Goal: Book appointment/travel/reservation: Book appointment/travel/reservation

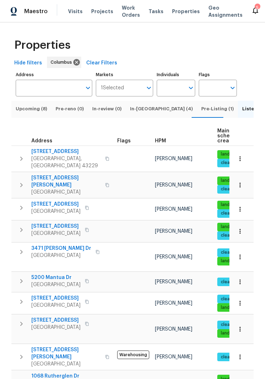
click at [59, 208] on span "[GEOGRAPHIC_DATA]" at bounding box center [55, 211] width 49 height 7
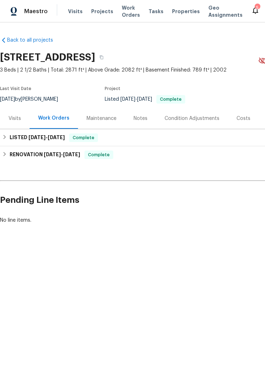
click at [16, 121] on div "Visits" at bounding box center [15, 118] width 12 height 7
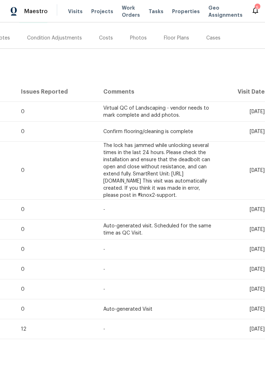
scroll to position [80, 137]
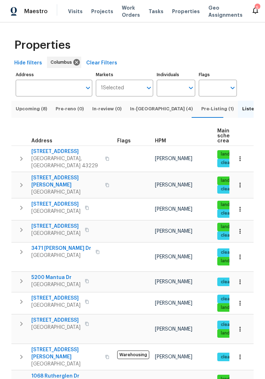
click at [70, 208] on span "[GEOGRAPHIC_DATA]" at bounding box center [55, 211] width 49 height 7
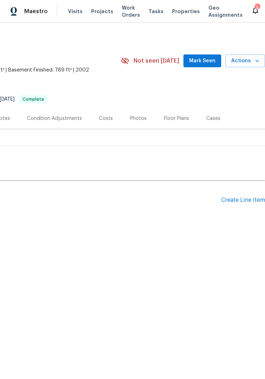
scroll to position [0, 137]
click at [250, 61] on span "Actions" at bounding box center [245, 61] width 28 height 9
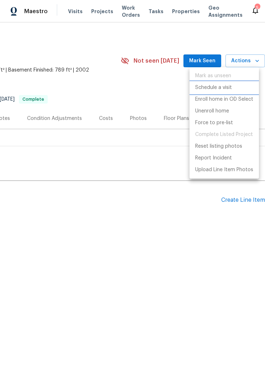
click at [218, 86] on p "Schedule a visit" at bounding box center [213, 87] width 37 height 7
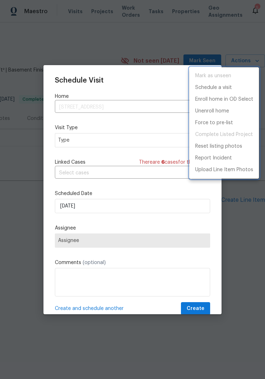
click at [115, 175] on div at bounding box center [132, 189] width 265 height 379
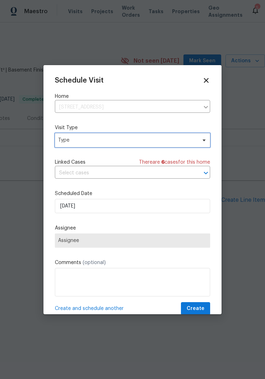
click at [143, 140] on span "Type" at bounding box center [127, 140] width 138 height 7
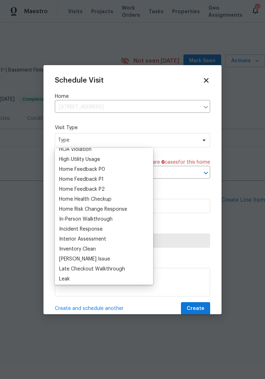
scroll to position [206, 0]
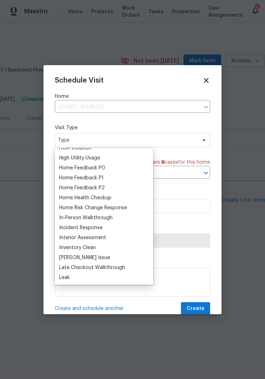
click at [111, 195] on div "Home Health Checkup" at bounding box center [85, 197] width 52 height 7
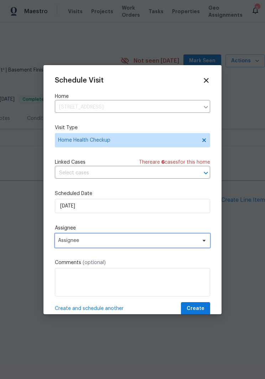
click at [205, 243] on icon at bounding box center [204, 241] width 6 height 6
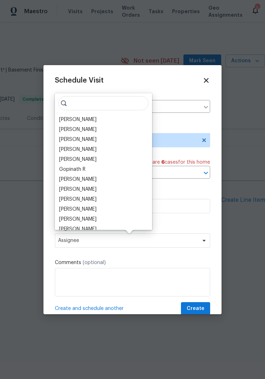
click at [108, 208] on div "[PERSON_NAME]" at bounding box center [103, 209] width 93 height 10
click at [91, 209] on div "[PERSON_NAME]" at bounding box center [77, 209] width 37 height 7
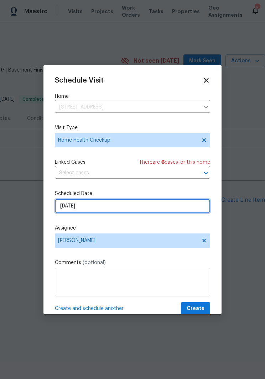
click at [107, 206] on input "9/18/2025" at bounding box center [132, 206] width 155 height 14
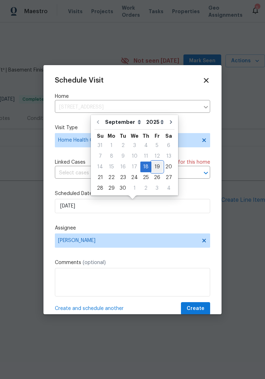
click at [153, 166] on div "19" at bounding box center [156, 167] width 11 height 10
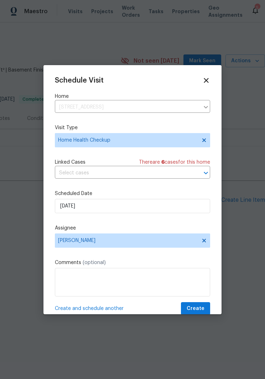
type input "9/19/2025"
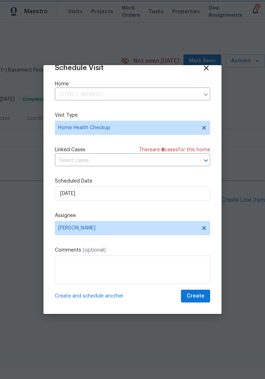
scroll to position [14, 0]
click at [199, 296] on span "Create" at bounding box center [195, 296] width 18 height 9
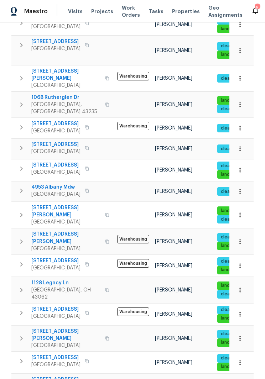
scroll to position [278, 0]
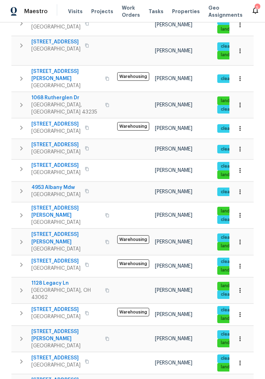
click at [62, 354] on span "[STREET_ADDRESS]" at bounding box center [55, 357] width 49 height 7
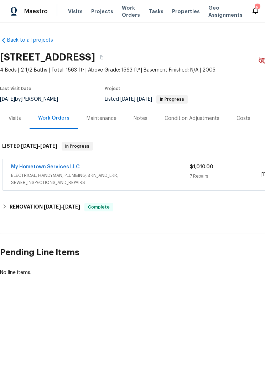
click at [18, 115] on div "Visits" at bounding box center [15, 118] width 12 height 7
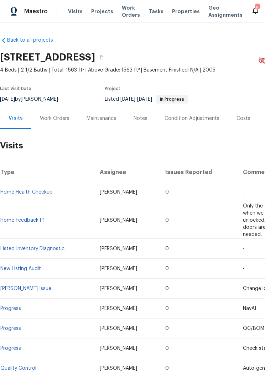
click at [12, 42] on link "Back to all projects" at bounding box center [34, 40] width 68 height 7
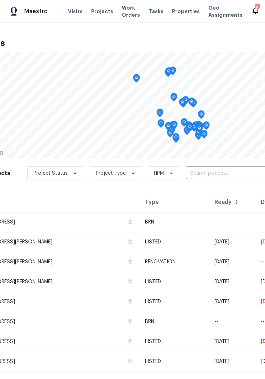
scroll to position [0, 31]
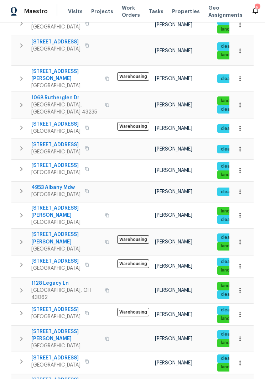
scroll to position [278, 0]
click at [57, 376] on span "[STREET_ADDRESS]" at bounding box center [55, 379] width 49 height 7
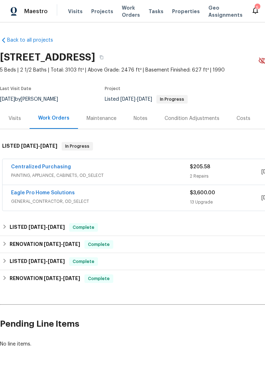
click at [17, 120] on div "Visits" at bounding box center [15, 118] width 12 height 7
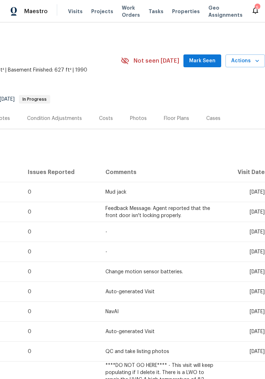
scroll to position [0, 137]
click at [250, 60] on span "Actions" at bounding box center [245, 61] width 28 height 9
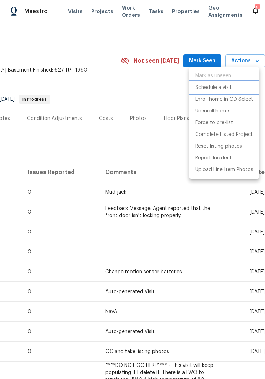
click at [216, 86] on p "Schedule a visit" at bounding box center [213, 87] width 37 height 7
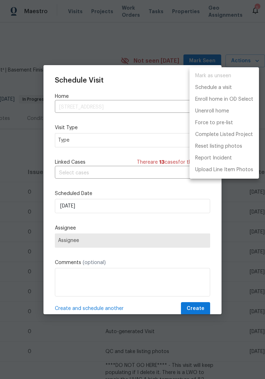
click at [126, 171] on div at bounding box center [132, 189] width 265 height 379
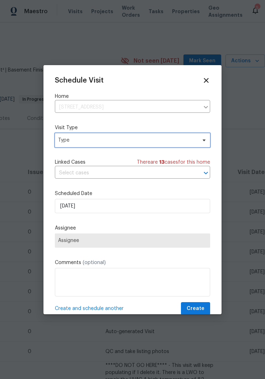
click at [154, 134] on span "Type" at bounding box center [132, 140] width 155 height 14
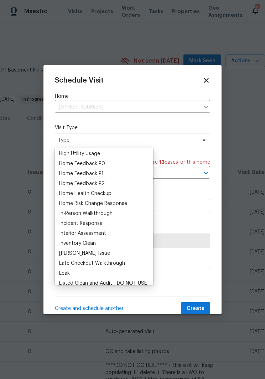
scroll to position [210, 0]
click at [102, 193] on div "Home Health Checkup" at bounding box center [85, 193] width 52 height 7
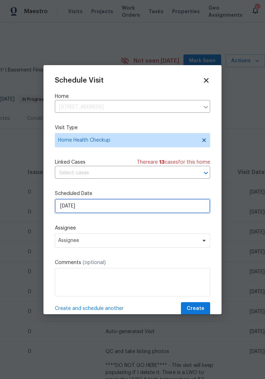
click at [143, 207] on input "[DATE]" at bounding box center [132, 206] width 155 height 14
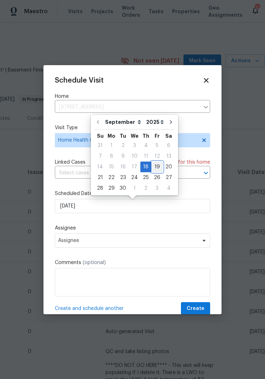
click at [158, 163] on div "19" at bounding box center [156, 167] width 11 height 10
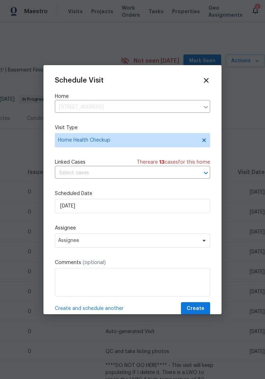
type input "[DATE]"
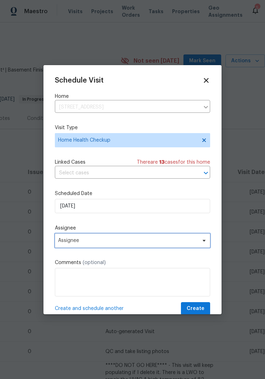
click at [181, 242] on span "Assignee" at bounding box center [127, 241] width 139 height 6
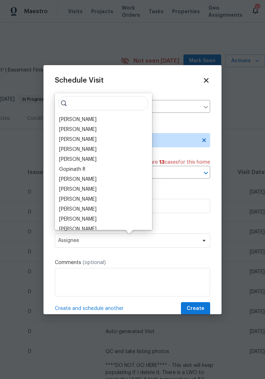
click at [94, 207] on div "[PERSON_NAME]" at bounding box center [77, 209] width 37 height 7
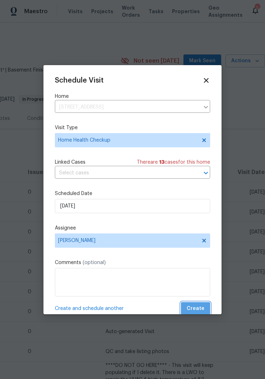
click at [197, 309] on span "Create" at bounding box center [195, 308] width 18 height 9
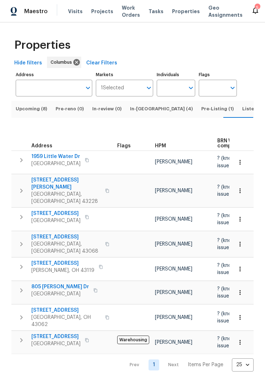
click at [59, 161] on span "Columbus, OH 43223" at bounding box center [55, 163] width 49 height 7
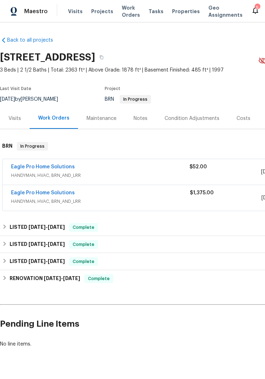
click at [17, 119] on div "Visits" at bounding box center [15, 118] width 12 height 7
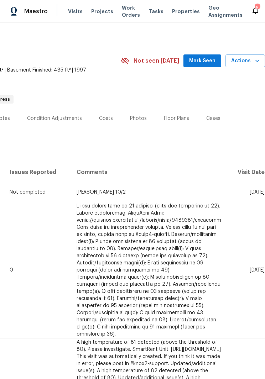
scroll to position [0, 137]
click at [250, 61] on span "Actions" at bounding box center [245, 61] width 28 height 9
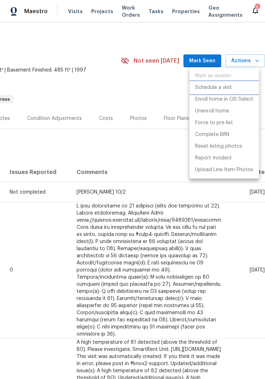
click at [228, 87] on p "Schedule a visit" at bounding box center [213, 87] width 37 height 7
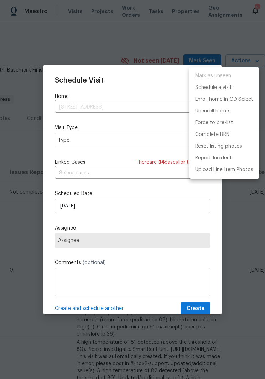
click at [134, 143] on div at bounding box center [132, 189] width 265 height 379
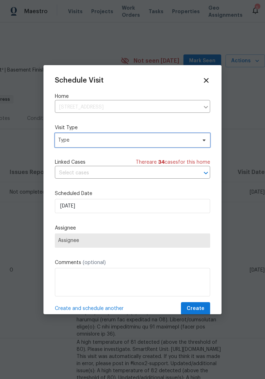
click at [203, 136] on span "Type" at bounding box center [132, 140] width 155 height 14
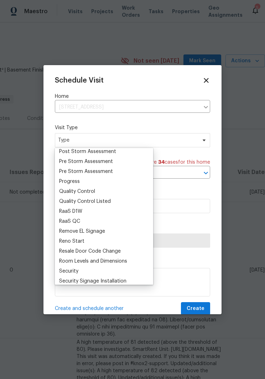
scroll to position [450, 0]
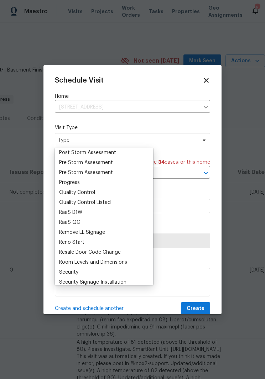
click at [102, 182] on div "Progress" at bounding box center [104, 182] width 94 height 10
click at [122, 182] on div "Progress" at bounding box center [104, 182] width 94 height 10
click at [191, 190] on div "Schedule Visit Home 1959 Little Water Dr, Columbus, OH 43223 ​ Visit Type Type …" at bounding box center [132, 195] width 155 height 239
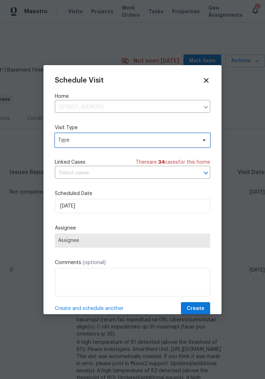
click at [172, 138] on span "Type" at bounding box center [127, 140] width 138 height 7
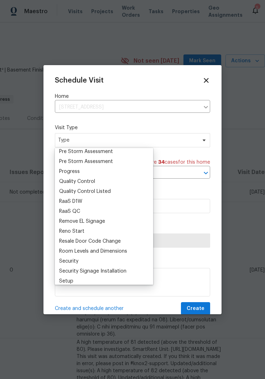
scroll to position [460, 0]
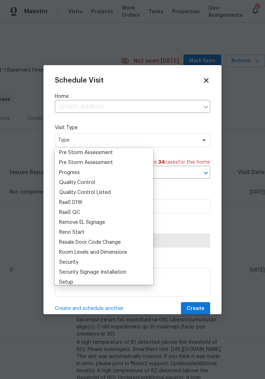
click at [79, 170] on div "Progress" at bounding box center [69, 172] width 21 height 7
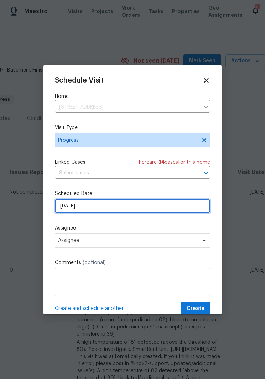
click at [107, 208] on input "[DATE]" at bounding box center [132, 206] width 155 height 14
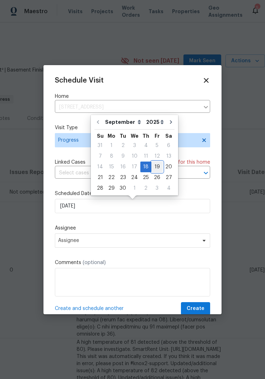
click at [156, 166] on div "19" at bounding box center [156, 167] width 11 height 10
type input "[DATE]"
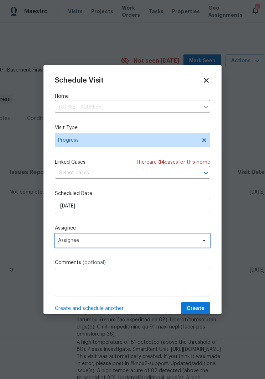
click at [190, 243] on span "Assignee" at bounding box center [127, 241] width 139 height 6
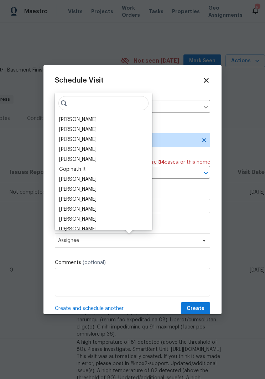
click at [93, 208] on div "[PERSON_NAME]" at bounding box center [77, 209] width 37 height 7
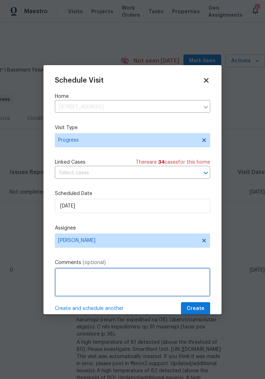
click at [72, 275] on textarea at bounding box center [132, 282] width 155 height 28
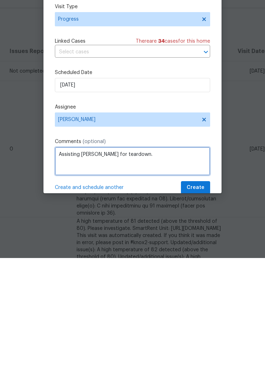
type textarea "Assisting Michael Foley for teardown."
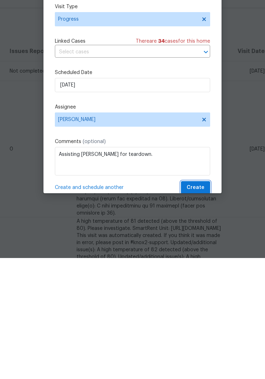
click at [199, 304] on span "Create" at bounding box center [195, 308] width 18 height 9
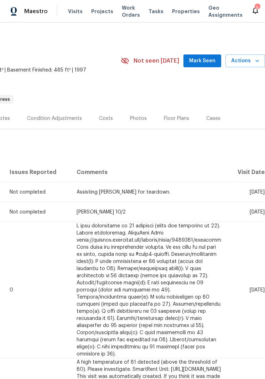
scroll to position [0, 137]
